Goal: Transaction & Acquisition: Purchase product/service

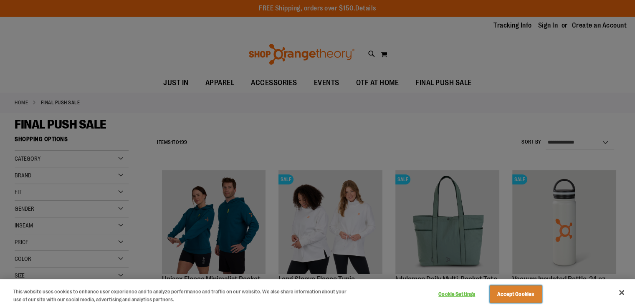
click at [514, 294] on button "Accept Cookies" at bounding box center [515, 294] width 52 height 18
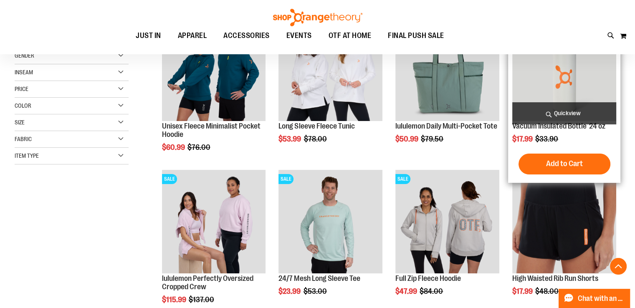
scroll to position [208, 0]
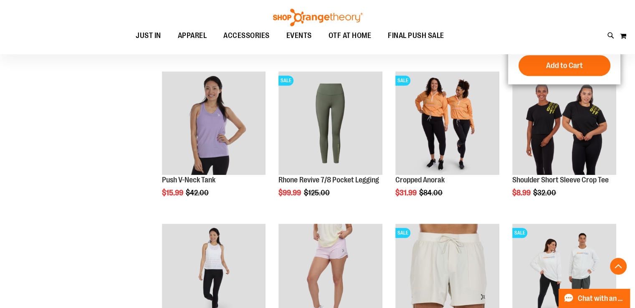
scroll to position [667, 0]
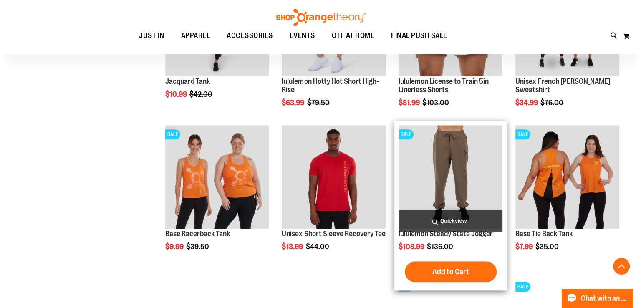
scroll to position [792, 0]
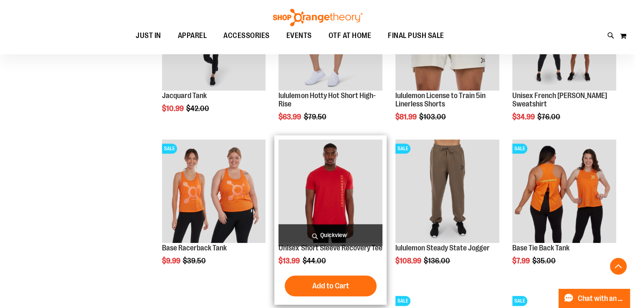
click at [330, 231] on span "Quickview" at bounding box center [330, 235] width 104 height 22
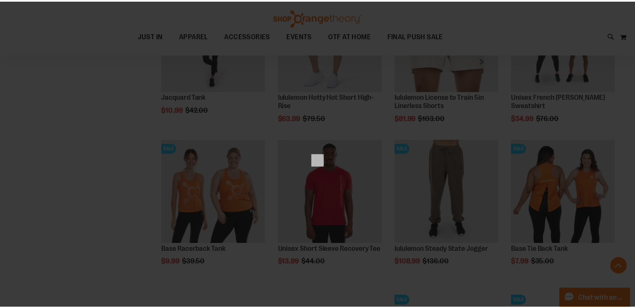
scroll to position [0, 0]
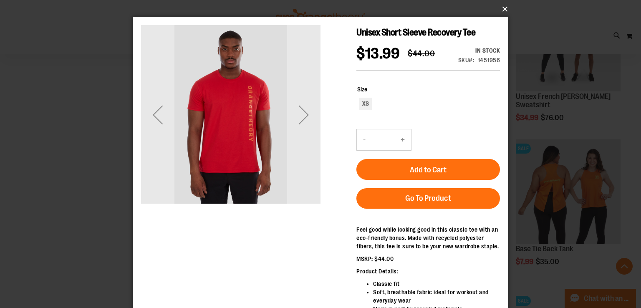
click at [502, 10] on button "×" at bounding box center [323, 9] width 376 height 18
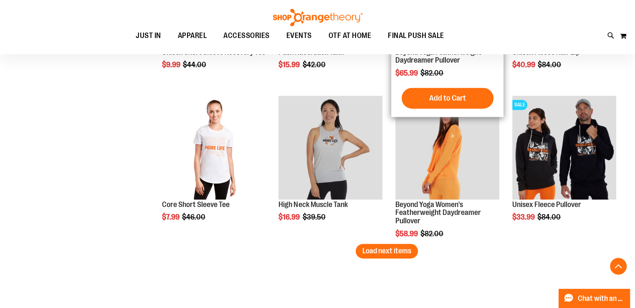
scroll to position [1377, 0]
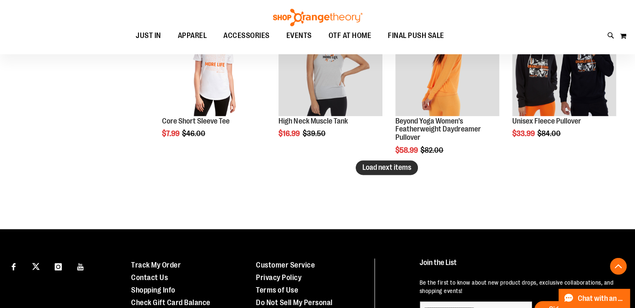
click at [396, 166] on span "Load next items" at bounding box center [386, 167] width 49 height 8
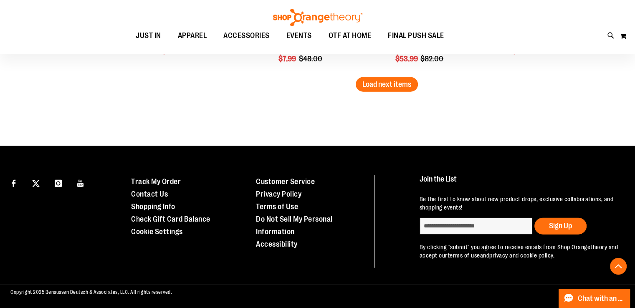
scroll to position [1919, 0]
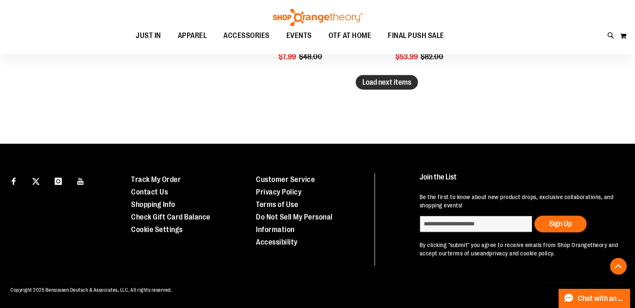
click at [384, 83] on span "Load next items" at bounding box center [386, 82] width 49 height 8
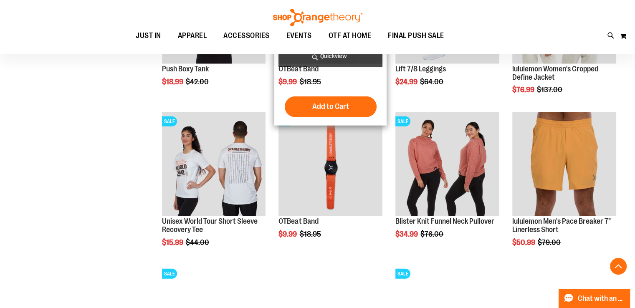
scroll to position [2003, 0]
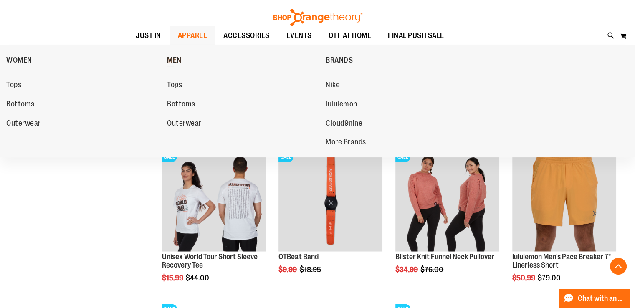
click at [175, 57] on span "MEN" at bounding box center [174, 61] width 15 height 10
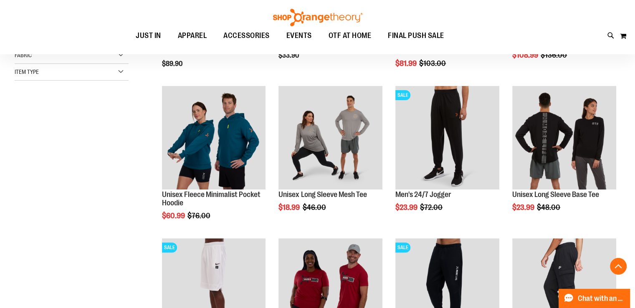
scroll to position [250, 0]
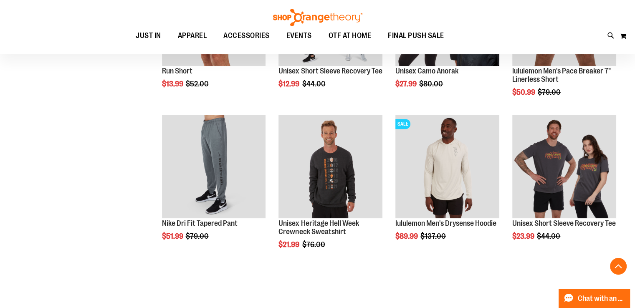
scroll to position [667, 0]
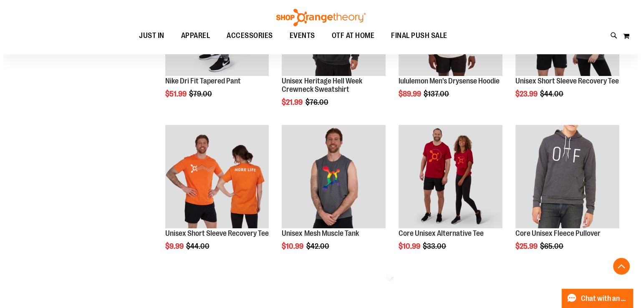
scroll to position [834, 0]
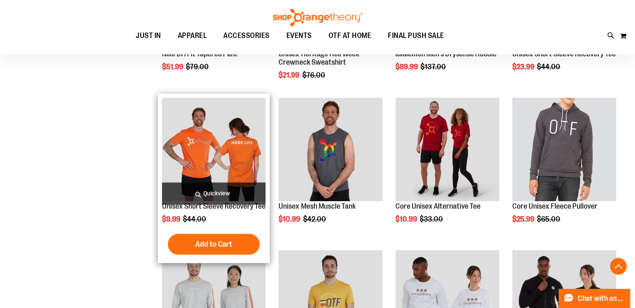
click at [213, 196] on span "Quickview" at bounding box center [214, 193] width 104 height 22
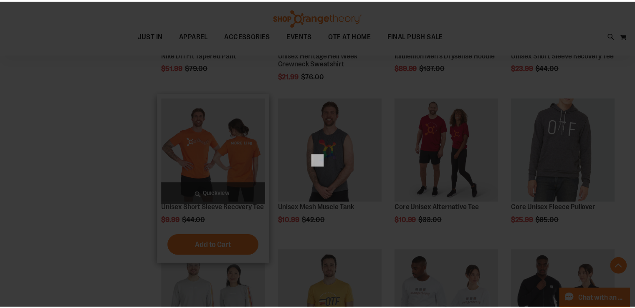
scroll to position [0, 0]
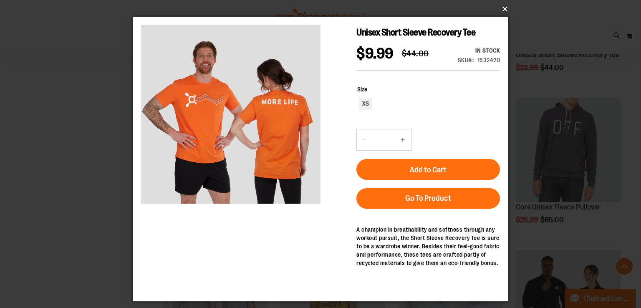
click at [505, 9] on button "×" at bounding box center [323, 9] width 376 height 18
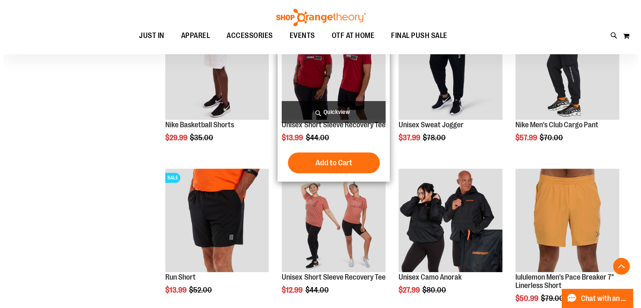
scroll to position [417, 0]
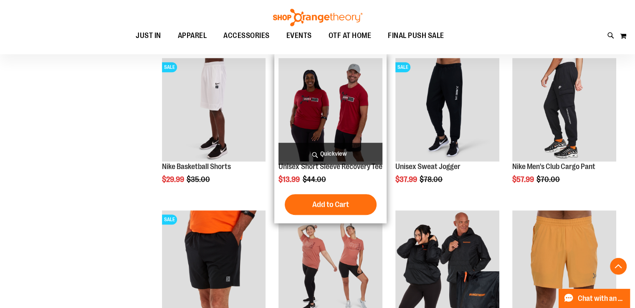
click at [333, 149] on span "Quickview" at bounding box center [330, 154] width 104 height 22
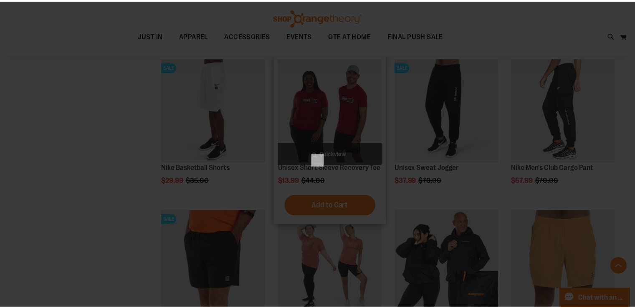
scroll to position [0, 0]
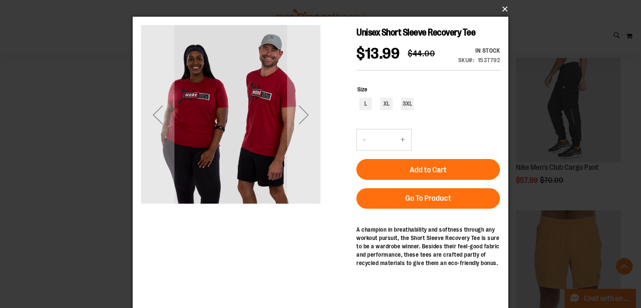
click at [503, 8] on button "×" at bounding box center [323, 9] width 376 height 18
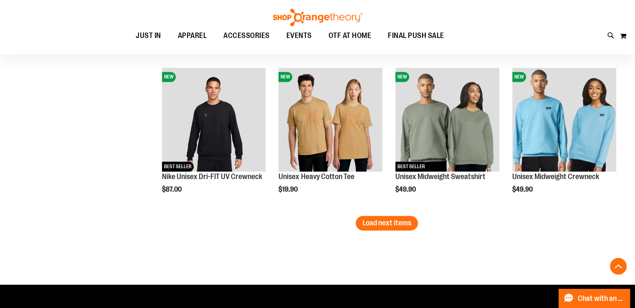
scroll to position [1335, 0]
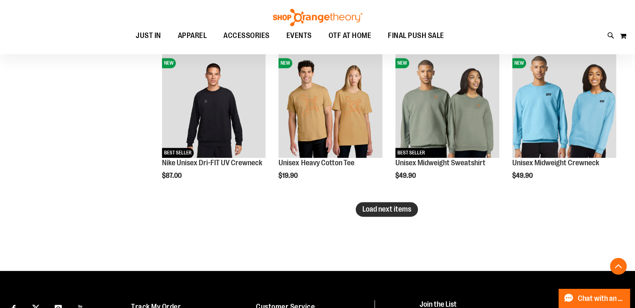
click at [366, 213] on button "Load next items" at bounding box center [387, 209] width 62 height 15
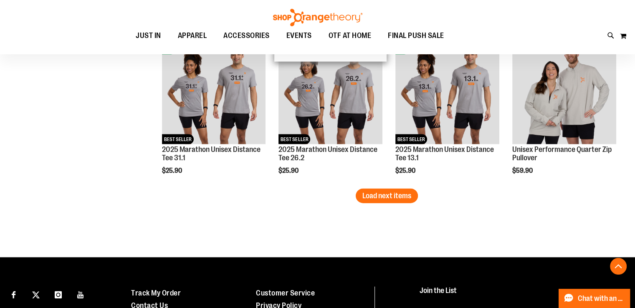
scroll to position [1710, 0]
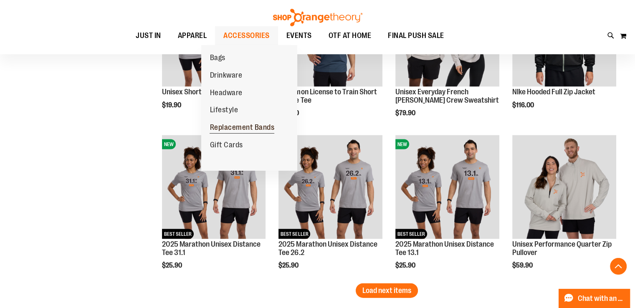
click at [241, 128] on span "Replacement Bands" at bounding box center [241, 128] width 65 height 10
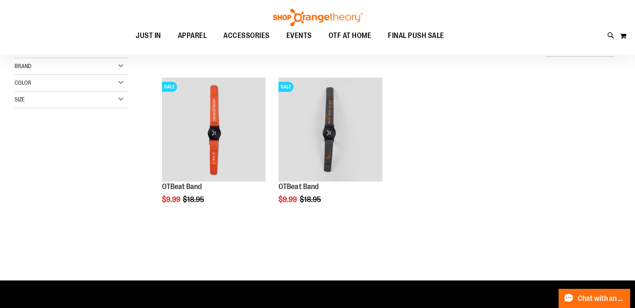
scroll to position [41, 0]
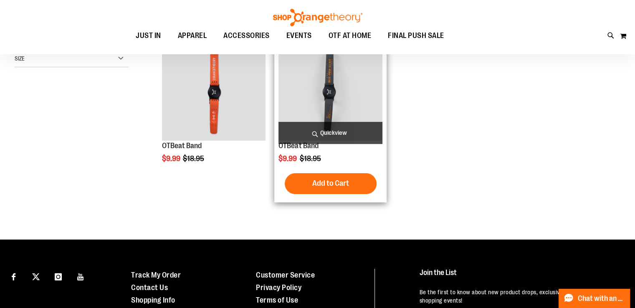
click at [336, 95] on img "product" at bounding box center [330, 89] width 104 height 104
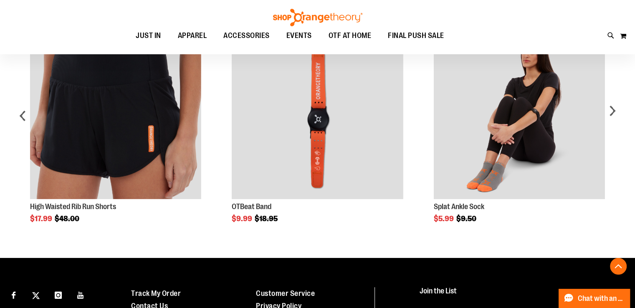
scroll to position [522, 0]
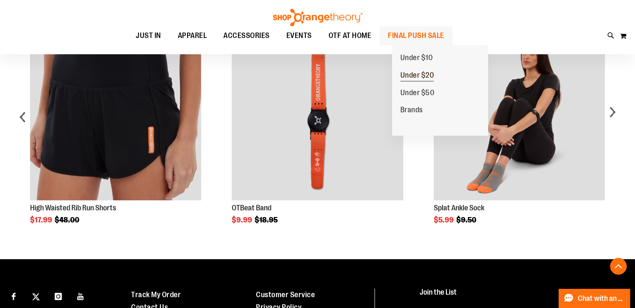
click at [425, 77] on span "Under $20" at bounding box center [417, 76] width 34 height 10
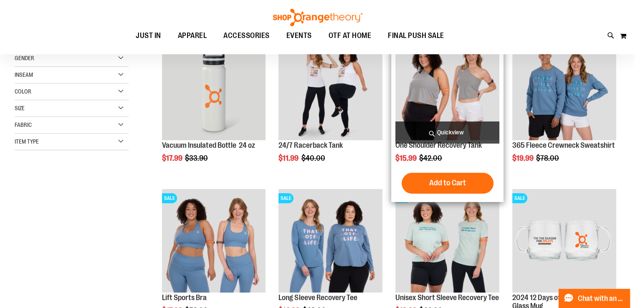
scroll to position [83, 0]
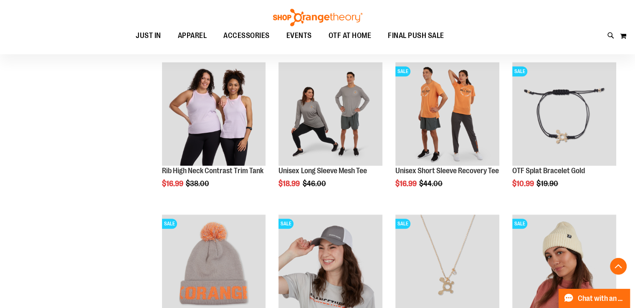
scroll to position [626, 0]
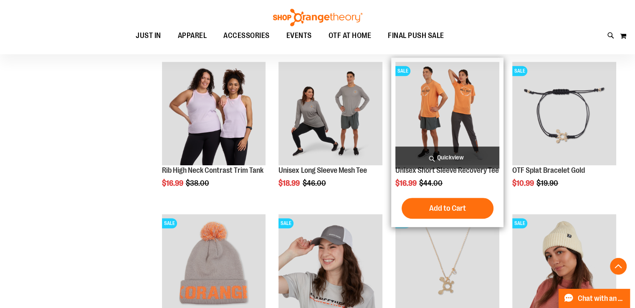
click at [442, 124] on img "product" at bounding box center [447, 114] width 104 height 104
